Goal: Task Accomplishment & Management: Use online tool/utility

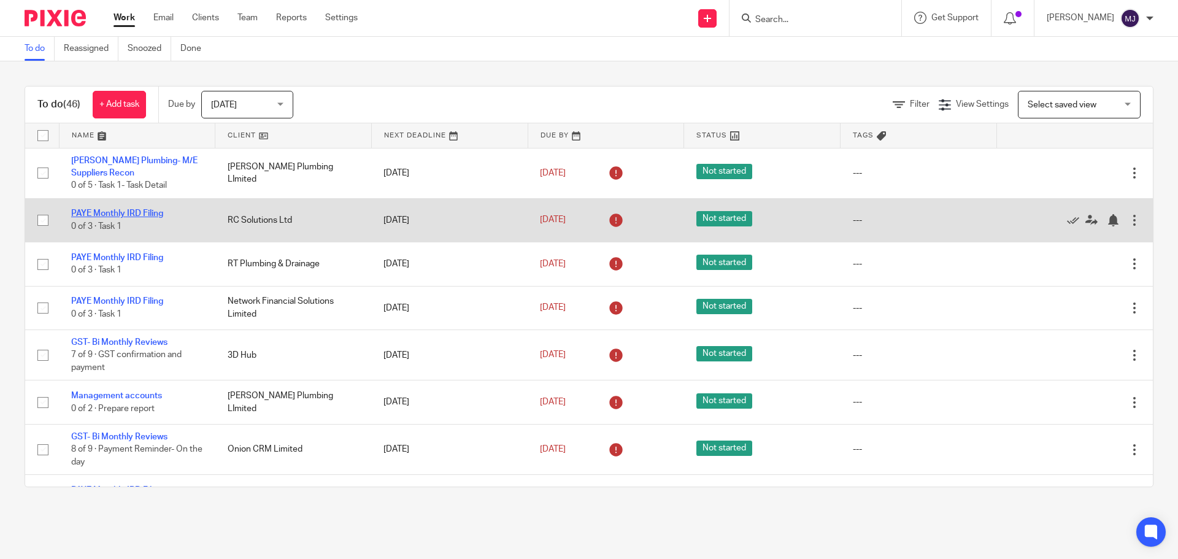
click at [148, 212] on link "PAYE Monthly IRD Filing" at bounding box center [117, 213] width 92 height 9
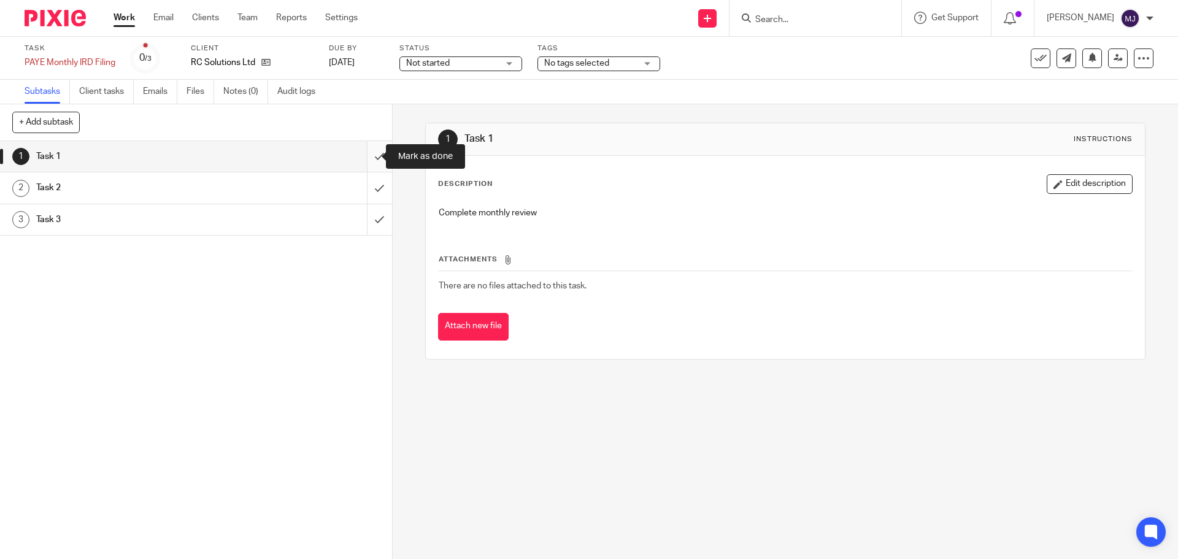
click at [368, 155] on input "submit" at bounding box center [196, 156] width 392 height 31
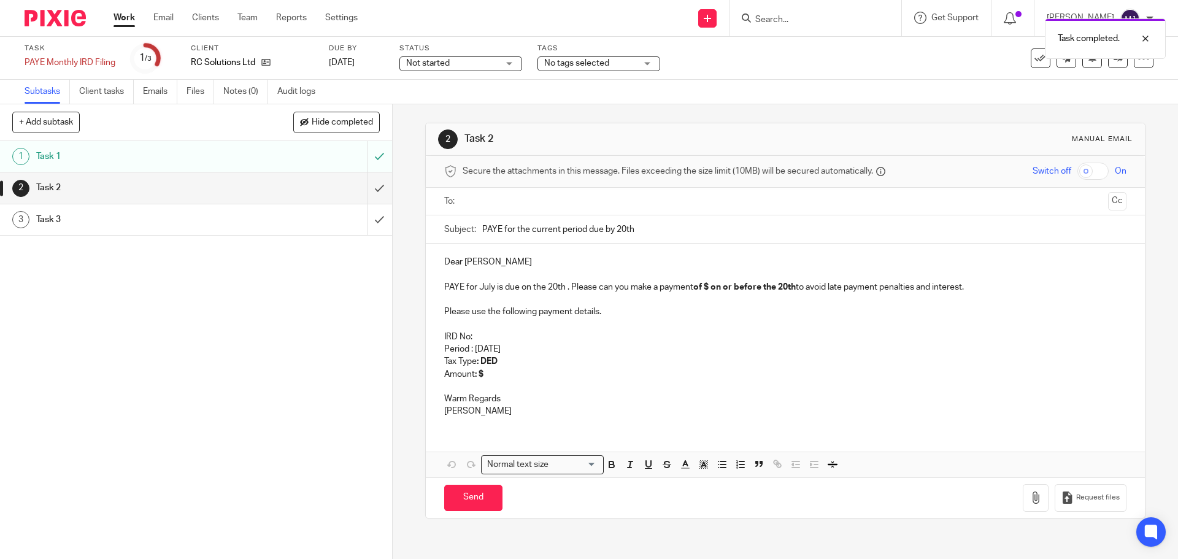
click at [475, 203] on input "text" at bounding box center [784, 201] width 635 height 14
click at [570, 202] on input "text" at bounding box center [836, 203] width 533 height 24
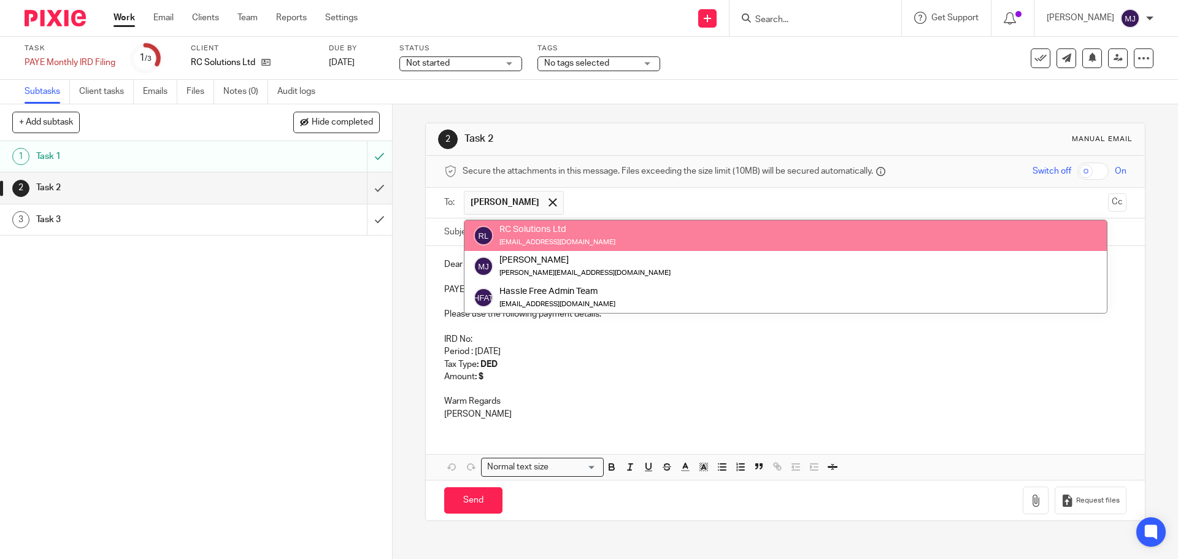
click at [599, 240] on div "RC Solutions Ltd jacopmaintenance@gmail.com" at bounding box center [785, 235] width 624 height 25
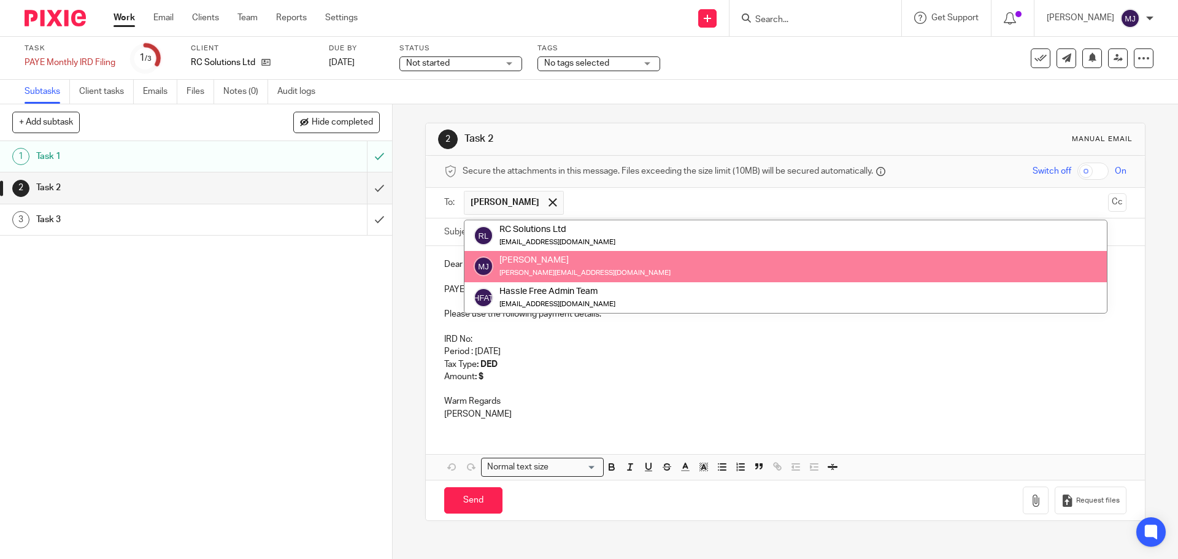
click at [600, 268] on div "Melanie Jones melanie@hasslefreebooks.co.nz" at bounding box center [785, 266] width 624 height 25
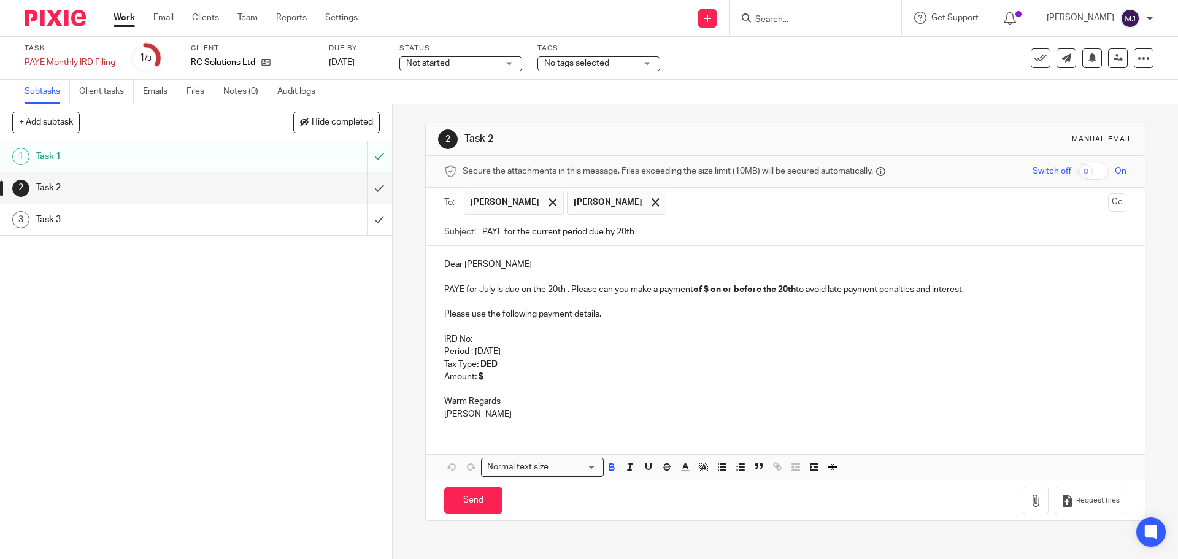
click at [708, 286] on strong "of $ on or before the 20th" at bounding box center [744, 289] width 102 height 9
